Goal: Transaction & Acquisition: Book appointment/travel/reservation

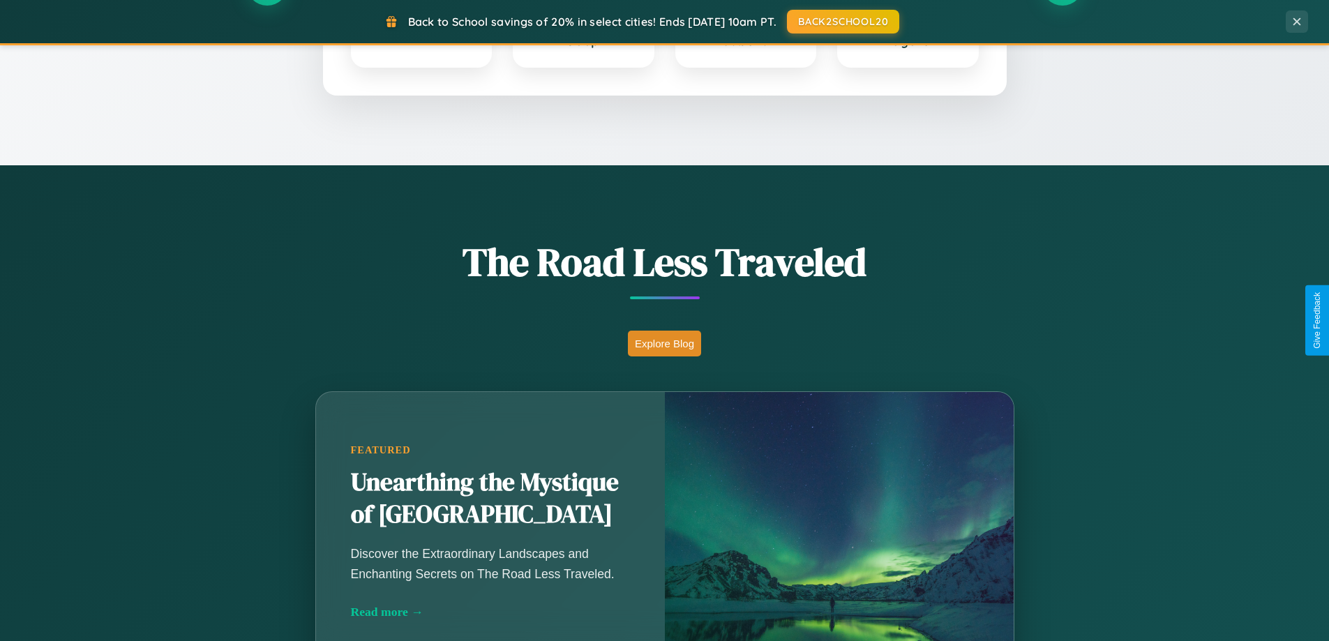
scroll to position [960, 0]
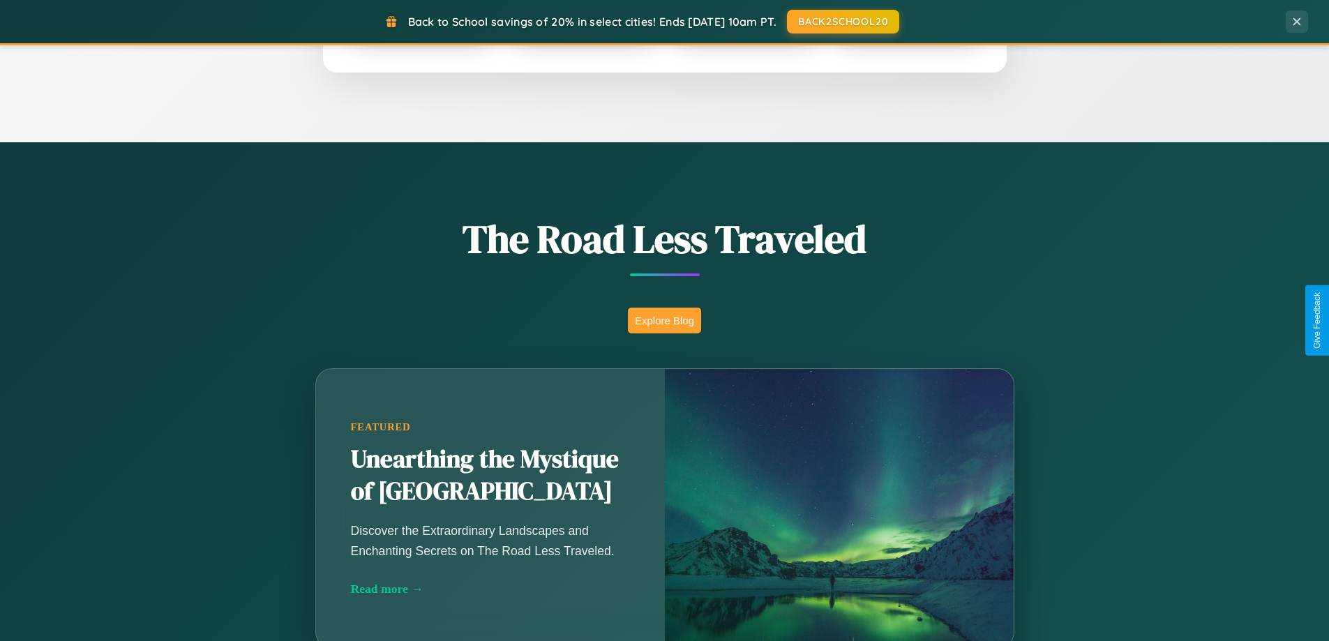
click at [664, 320] on button "Explore Blog" at bounding box center [664, 321] width 73 height 26
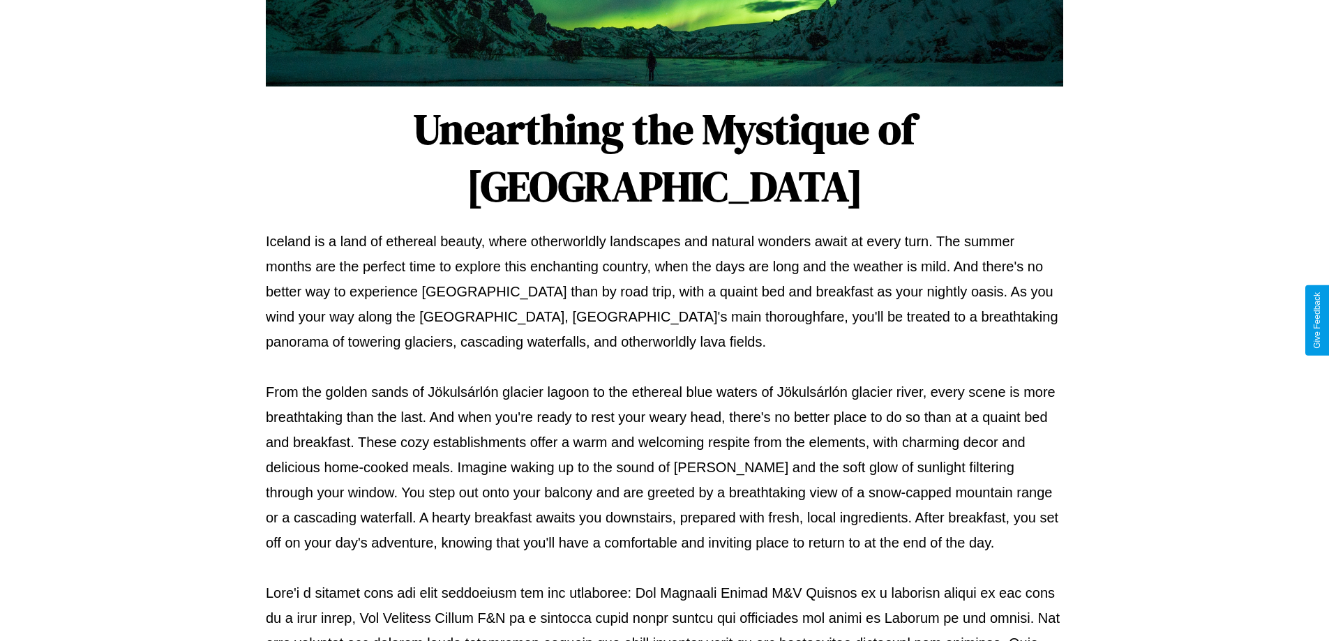
scroll to position [451, 0]
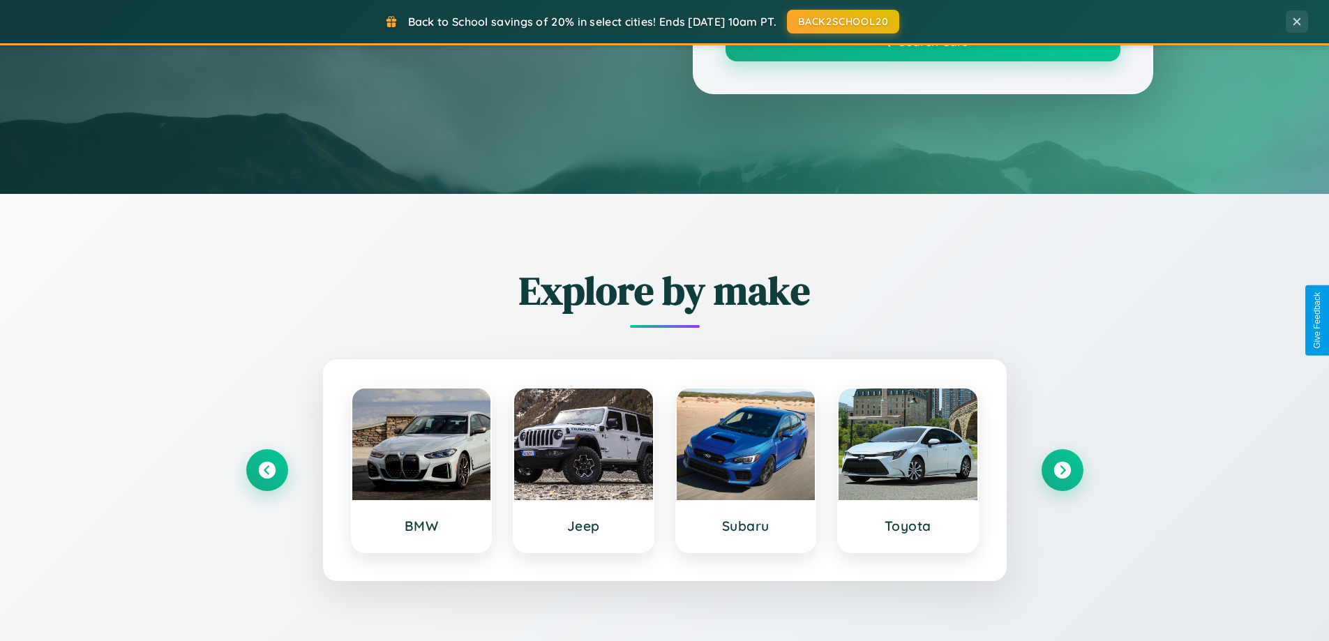
scroll to position [960, 0]
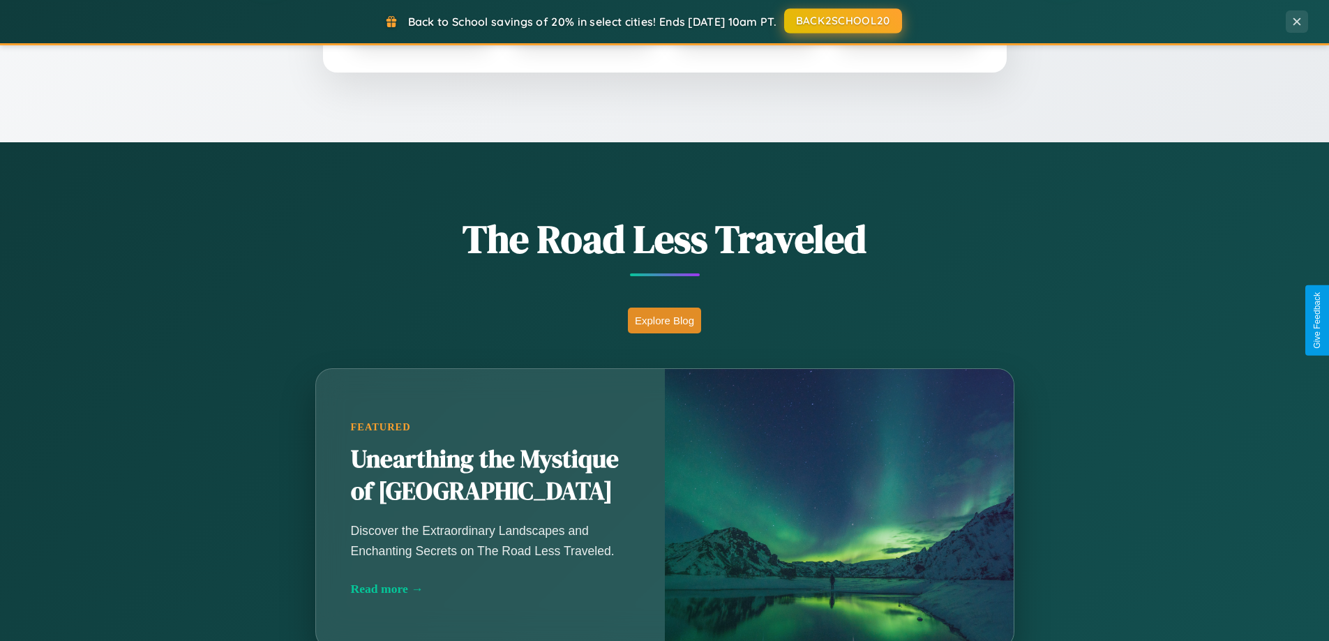
click at [842, 21] on button "BACK2SCHOOL20" at bounding box center [843, 20] width 118 height 25
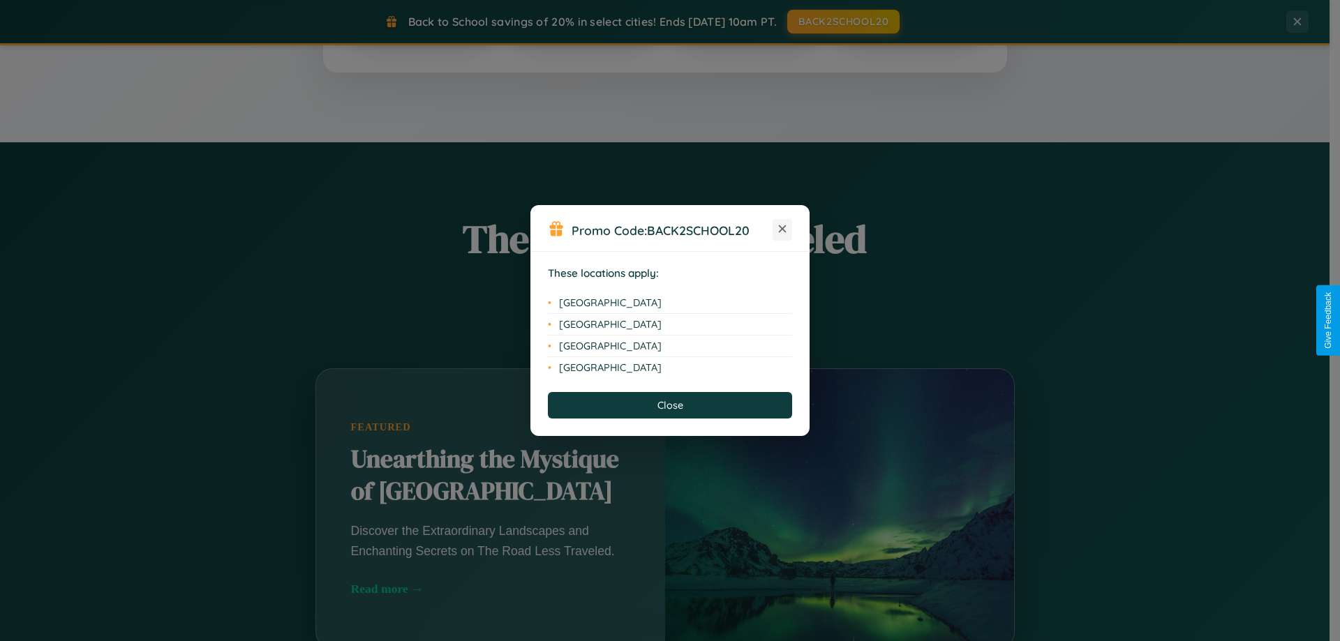
click at [782, 230] on icon at bounding box center [783, 229] width 8 height 8
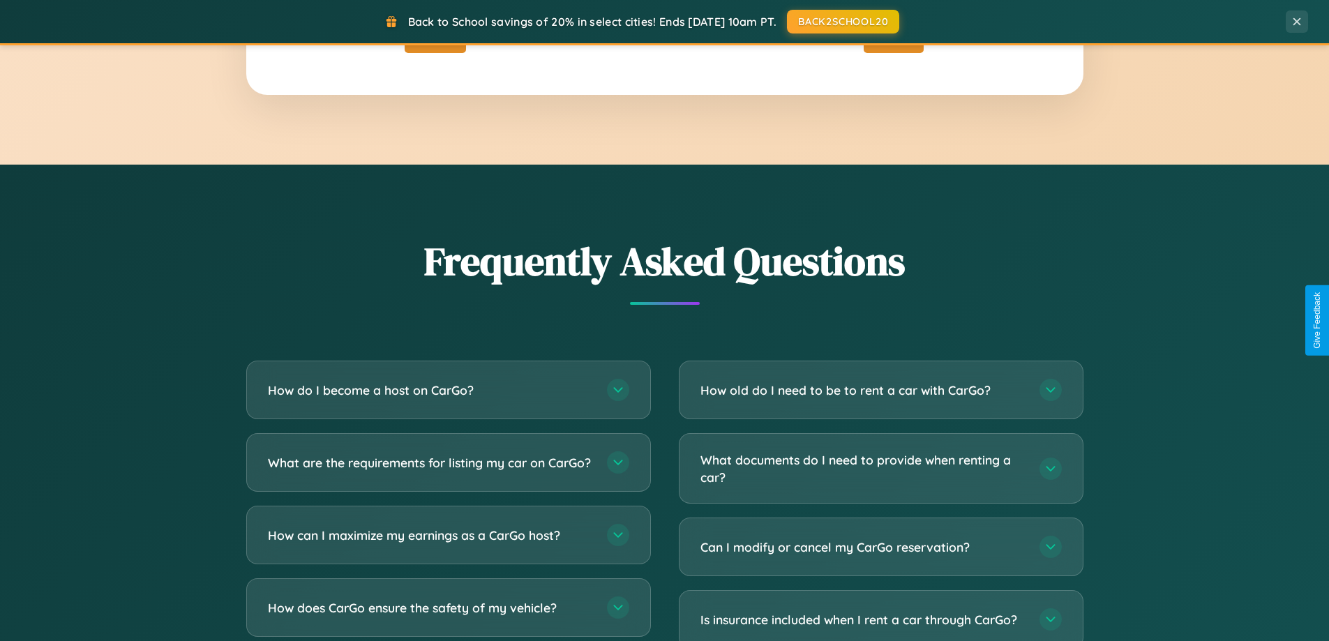
scroll to position [2685, 0]
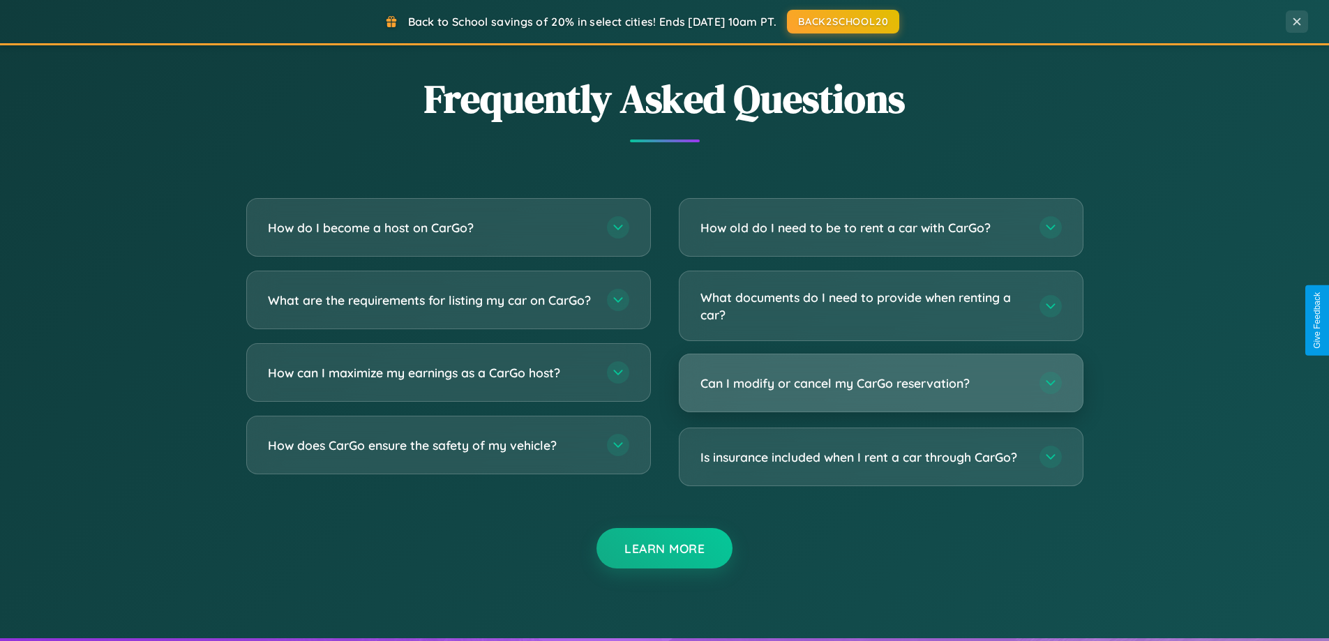
click at [881, 384] on h3 "Can I modify or cancel my CarGo reservation?" at bounding box center [863, 383] width 325 height 17
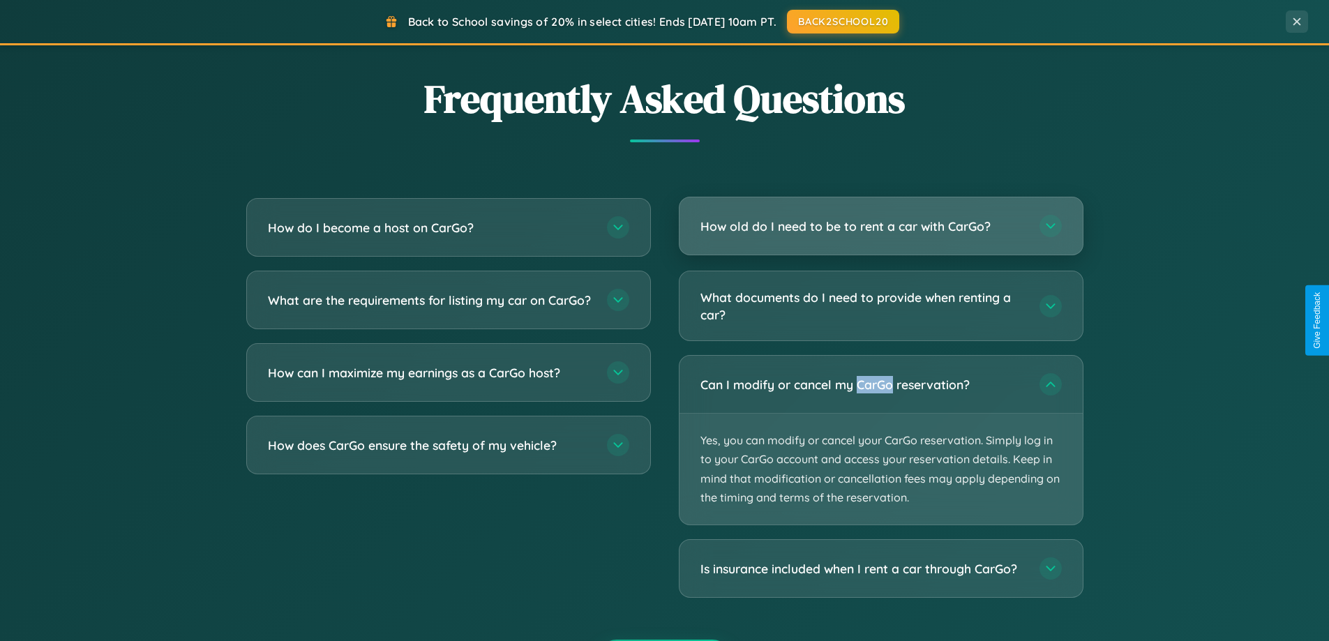
click at [881, 227] on h3 "How old do I need to be to rent a car with CarGo?" at bounding box center [863, 226] width 325 height 17
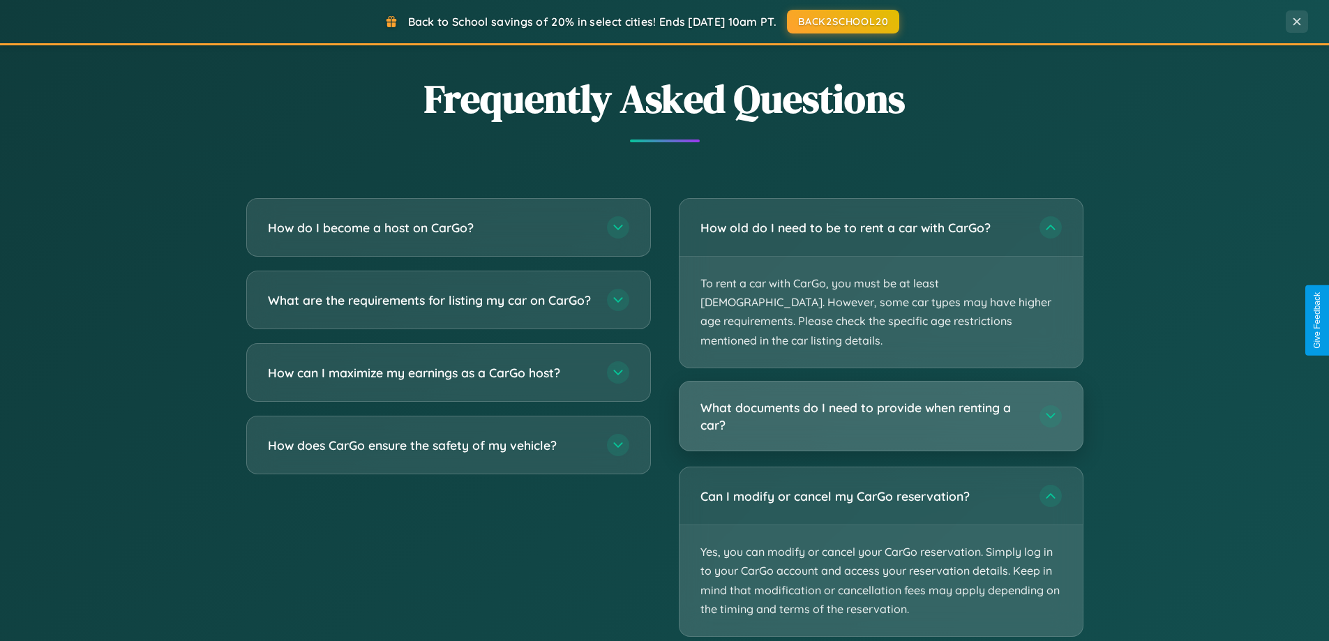
click at [881, 399] on h3 "What documents do I need to provide when renting a car?" at bounding box center [863, 416] width 325 height 34
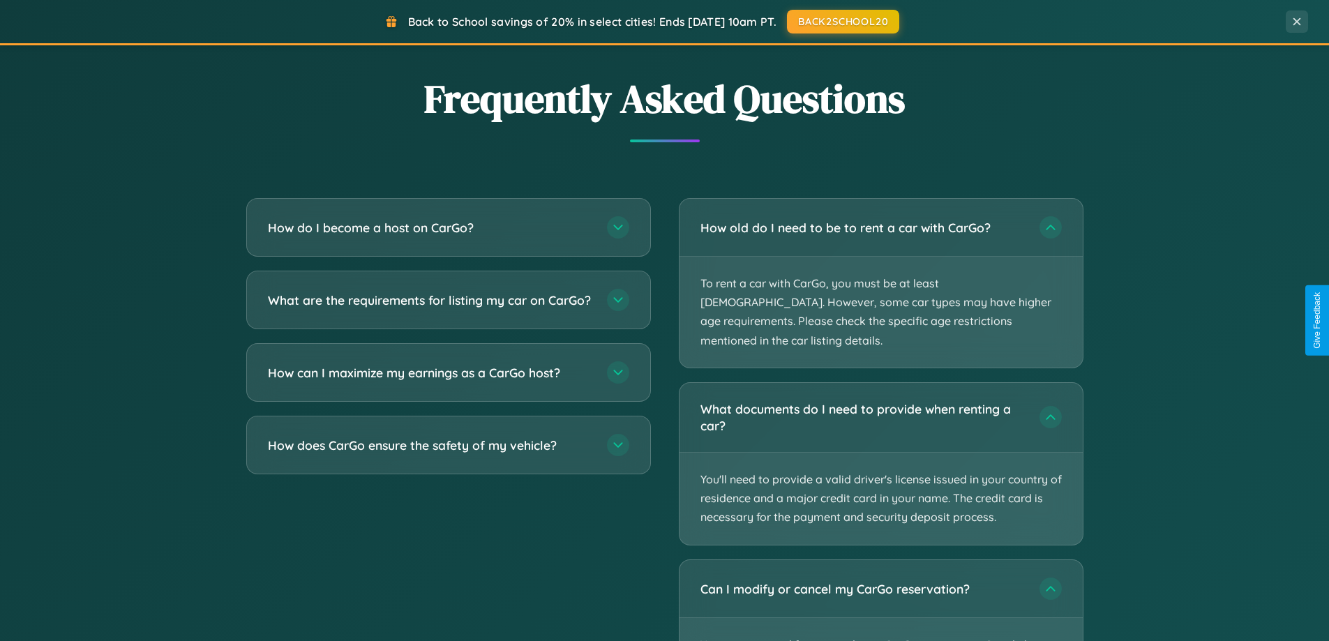
scroll to position [2827, 0]
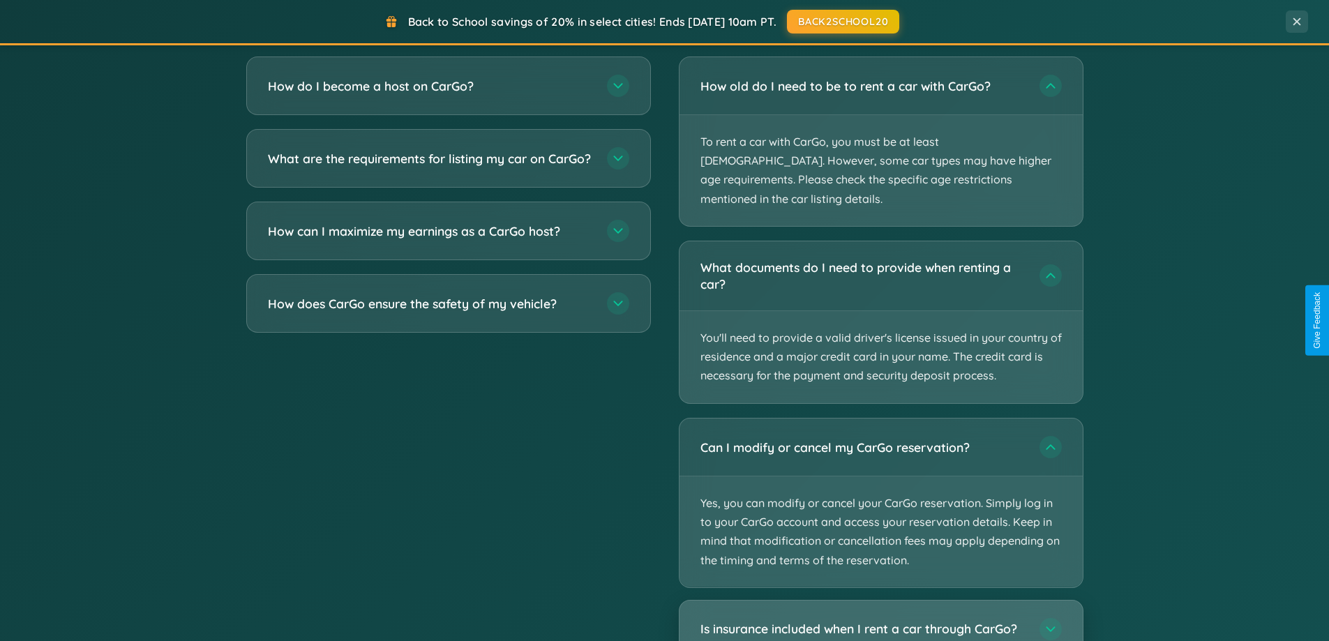
click at [881, 621] on h3 "Is insurance included when I rent a car through CarGo?" at bounding box center [863, 629] width 325 height 17
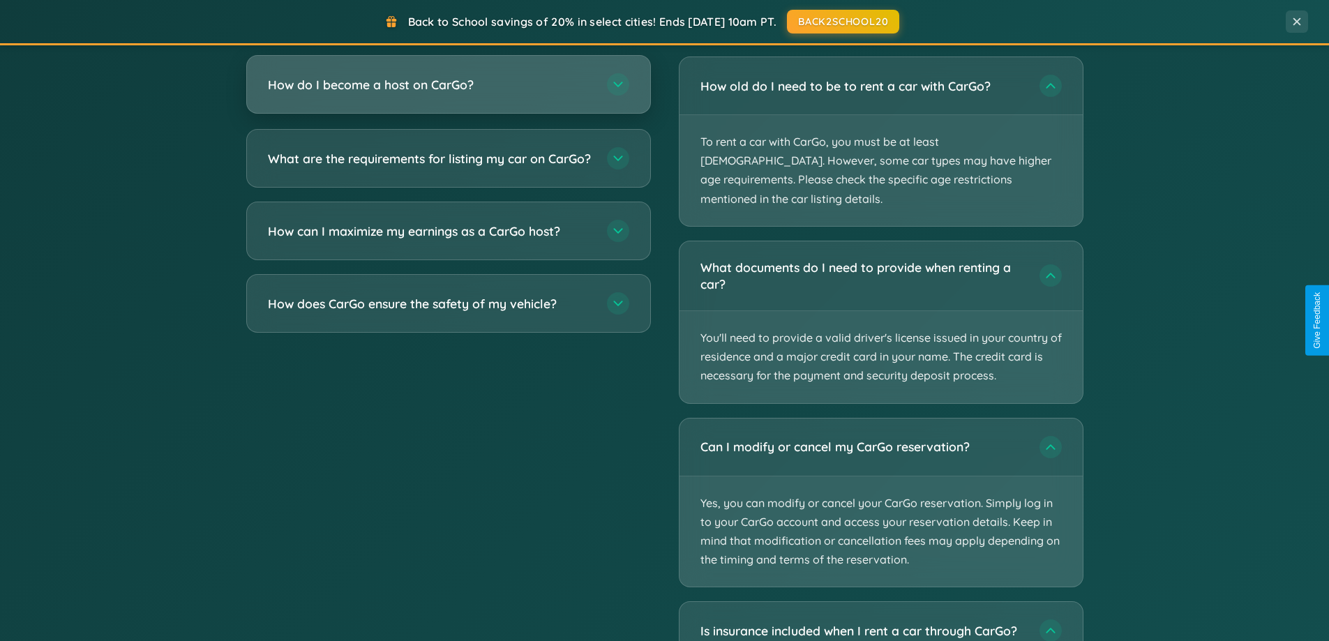
click at [448, 86] on h3 "How do I become a host on CarGo?" at bounding box center [430, 84] width 325 height 17
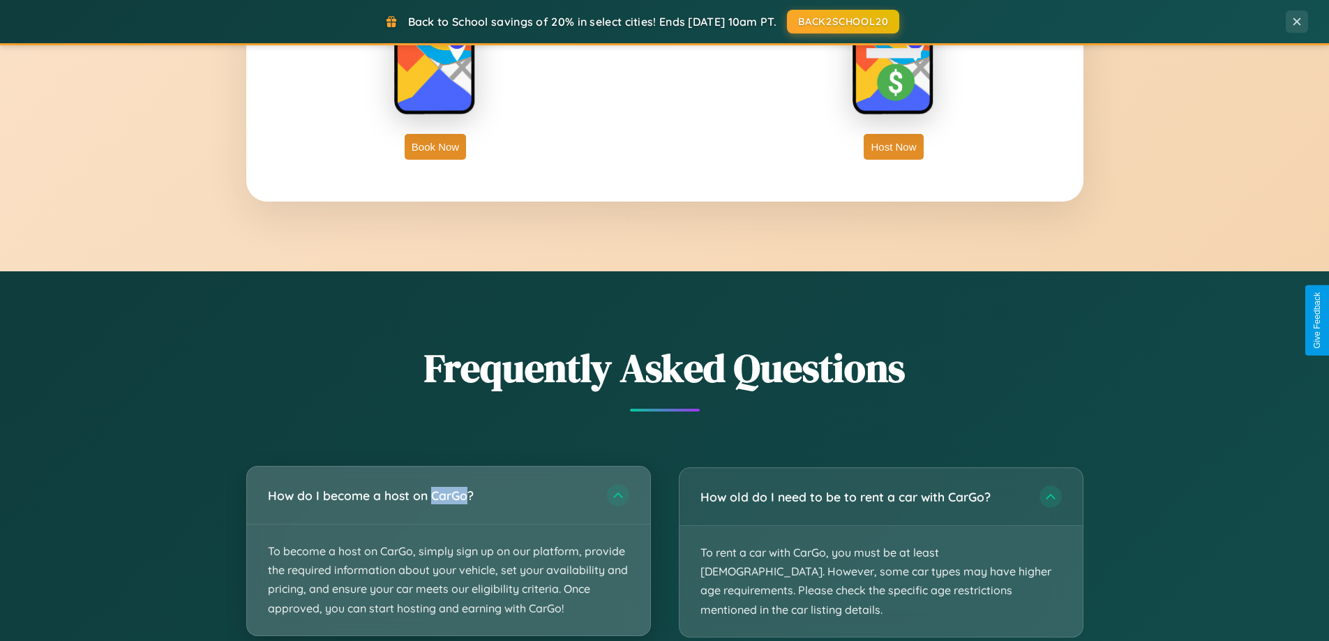
scroll to position [2242, 0]
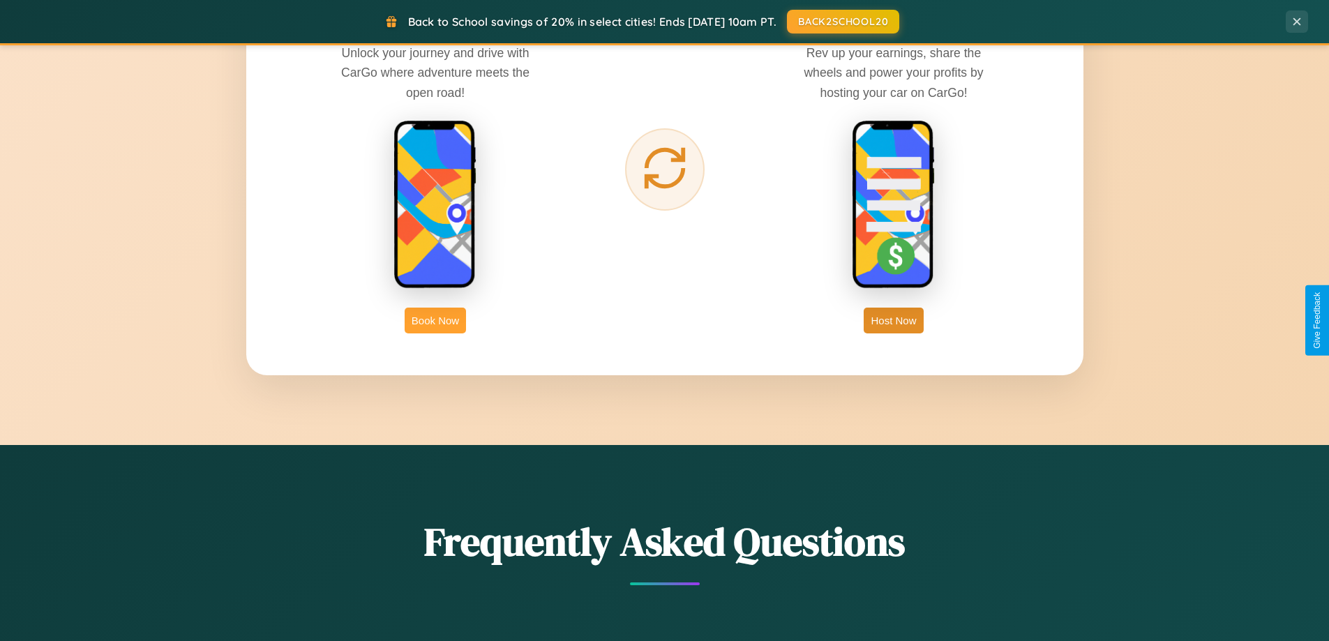
click at [435, 320] on button "Book Now" at bounding box center [435, 321] width 61 height 26
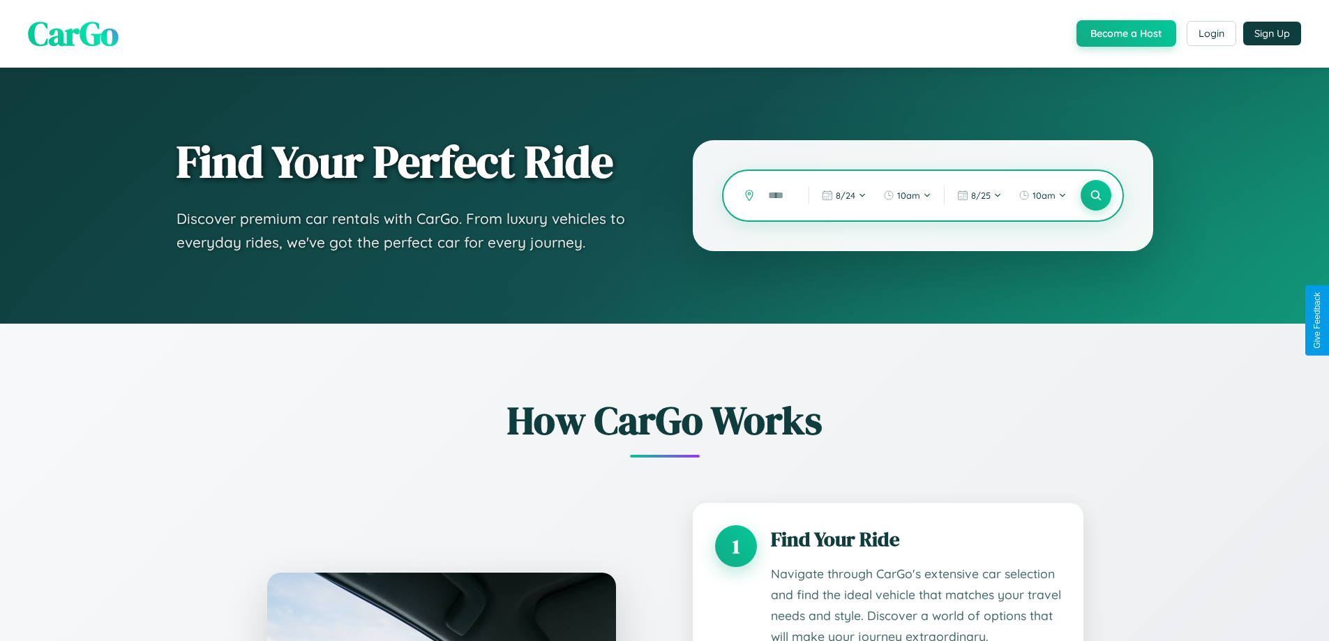
click at [778, 195] on input "text" at bounding box center [777, 196] width 33 height 24
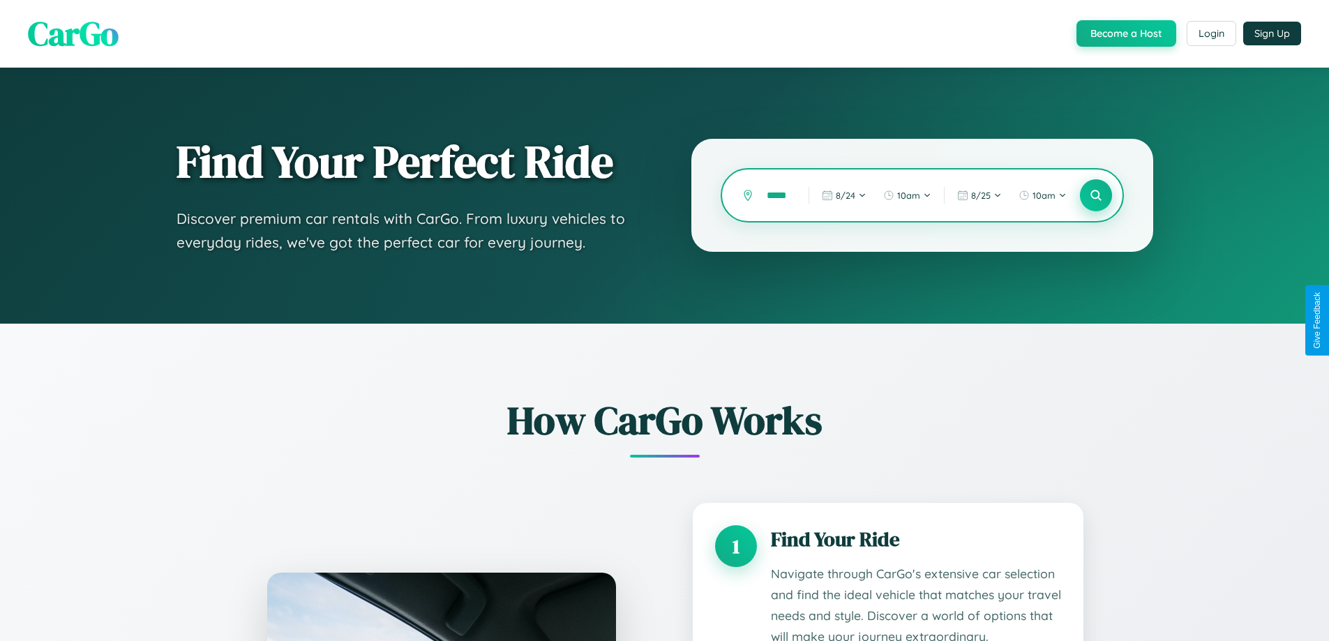
type input "*****"
click at [1096, 195] on icon at bounding box center [1095, 195] width 13 height 13
